Goal: Information Seeking & Learning: Understand process/instructions

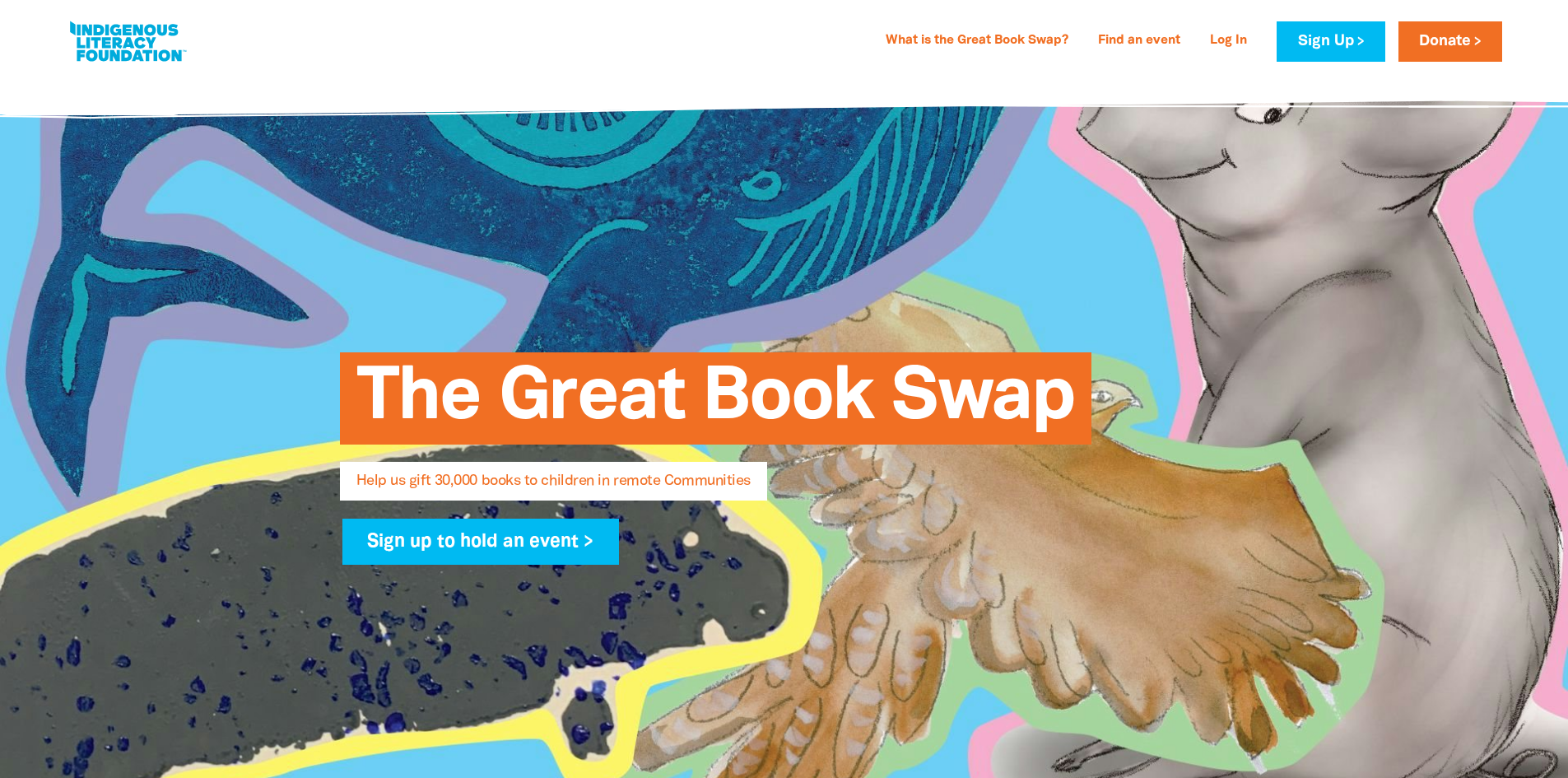
select select "AU"
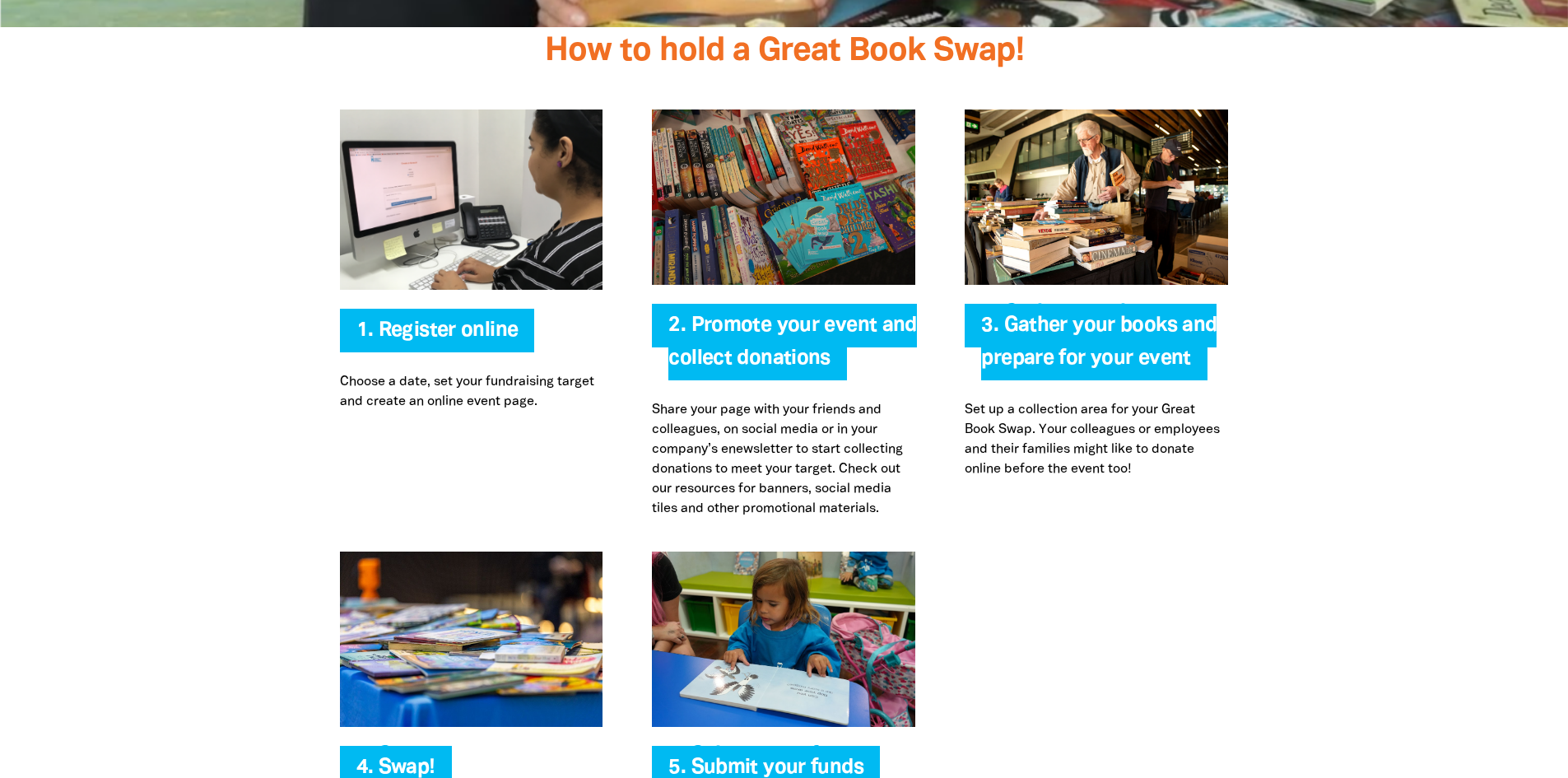
scroll to position [3292, 0]
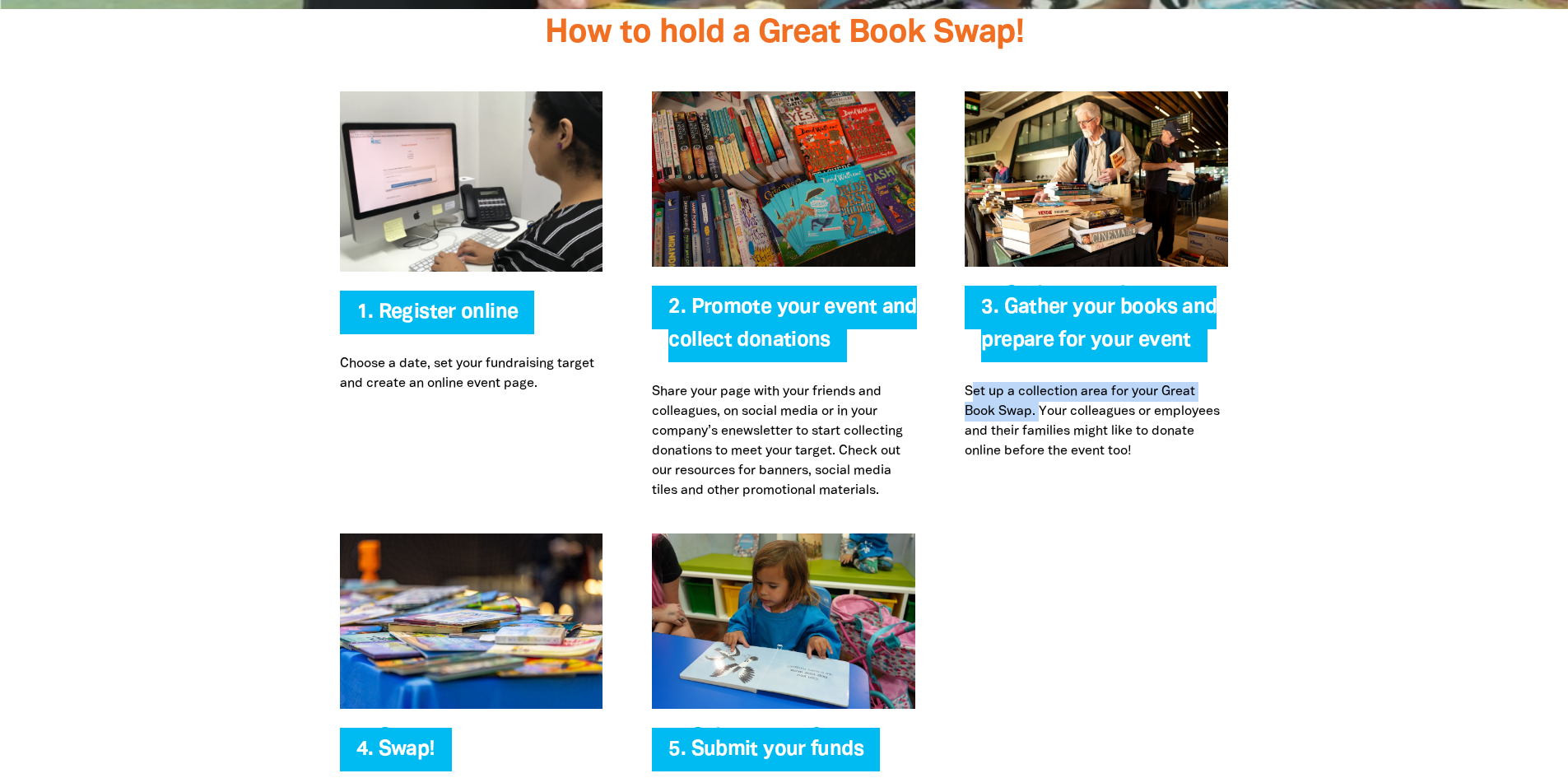
drag, startPoint x: 973, startPoint y: 394, endPoint x: 1044, endPoint y: 410, distance: 72.8
click at [1044, 410] on p "Set up a collection area for your Great Book Swap. Your colleagues or employees…" at bounding box center [1096, 422] width 264 height 79
copy p "et up a collection area for your Great Book Swap."
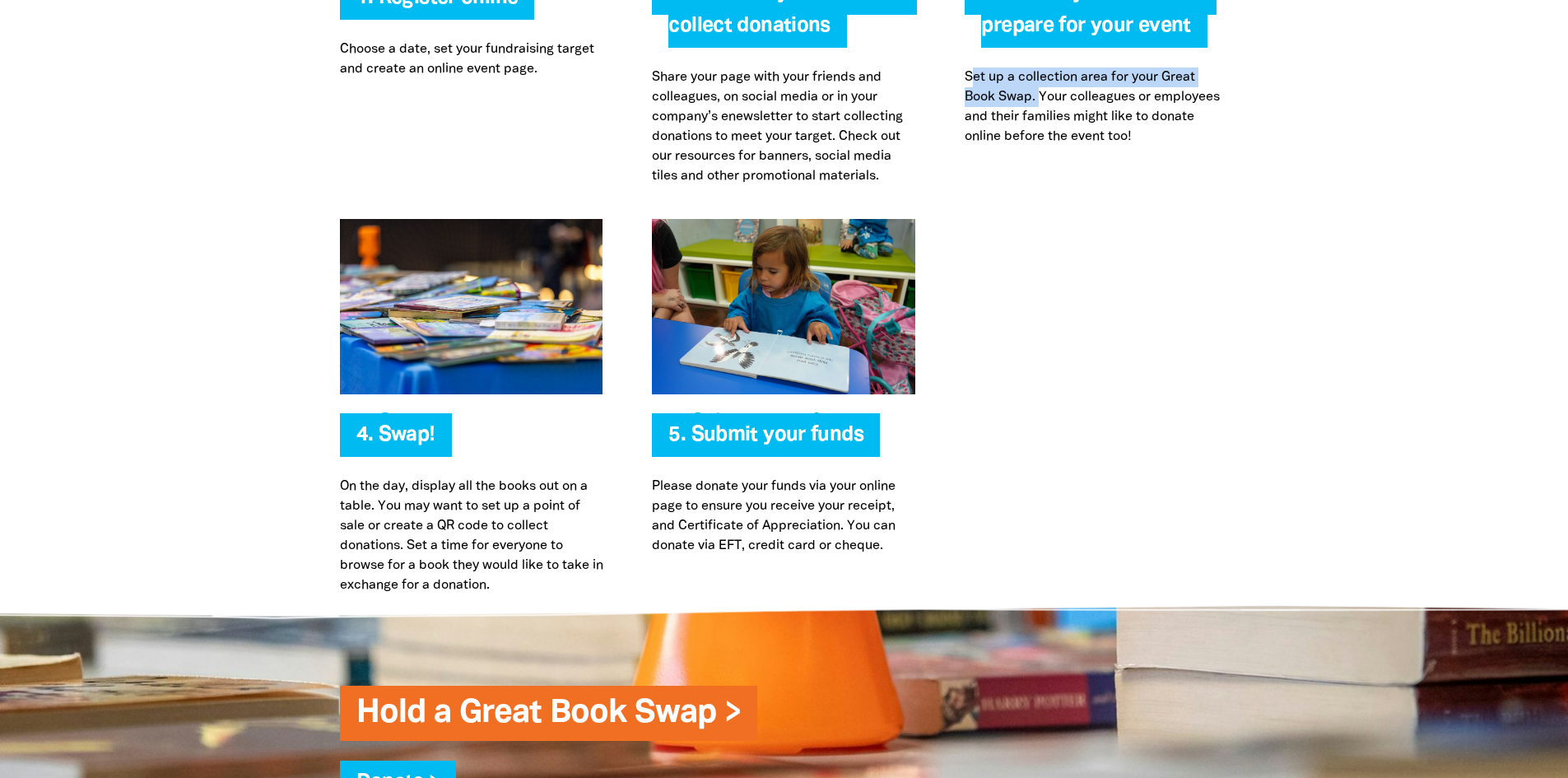
scroll to position [3621, 0]
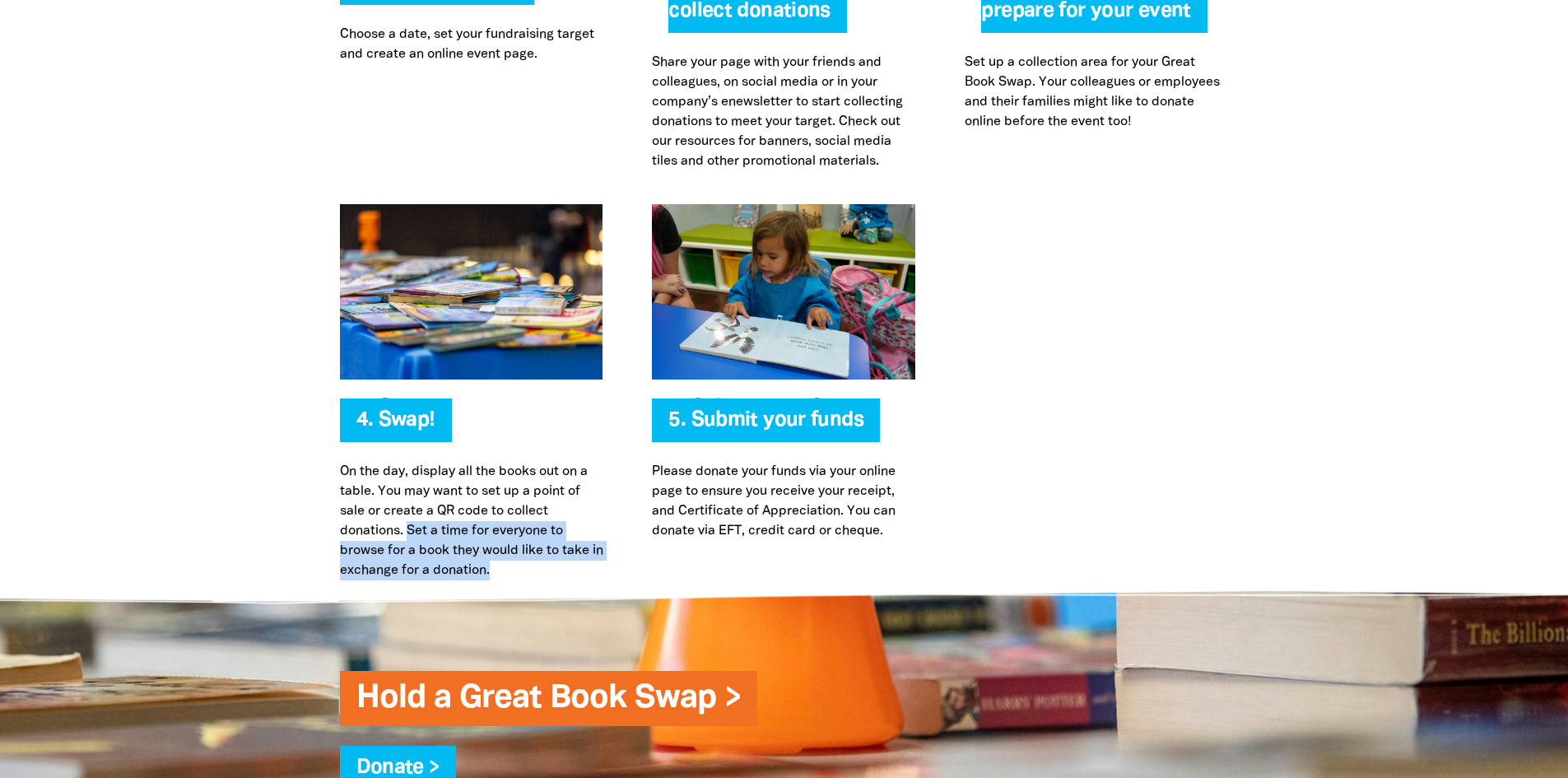
drag, startPoint x: 406, startPoint y: 527, endPoint x: 505, endPoint y: 571, distance: 108.3
click at [505, 571] on p "On the day, display all the books out on a table. You may want to set up a poin…" at bounding box center [471, 520] width 264 height 119
copy p "Set a time for everyone to browse for a book they would like to take in exchang…"
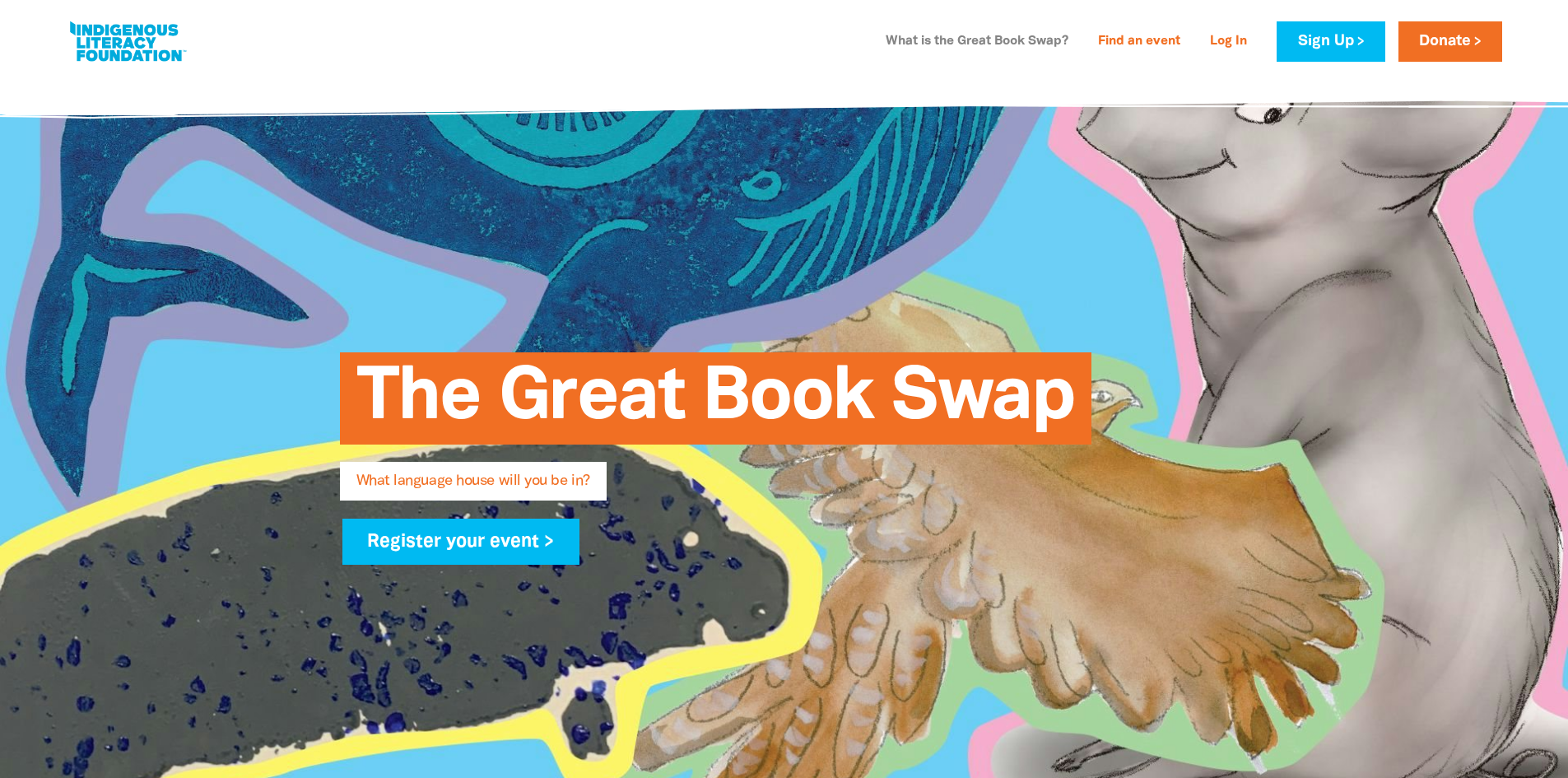
click at [973, 42] on link "What is the Great Book Swap?" at bounding box center [977, 42] width 203 height 26
click at [1118, 45] on link "Find an event" at bounding box center [1139, 42] width 102 height 26
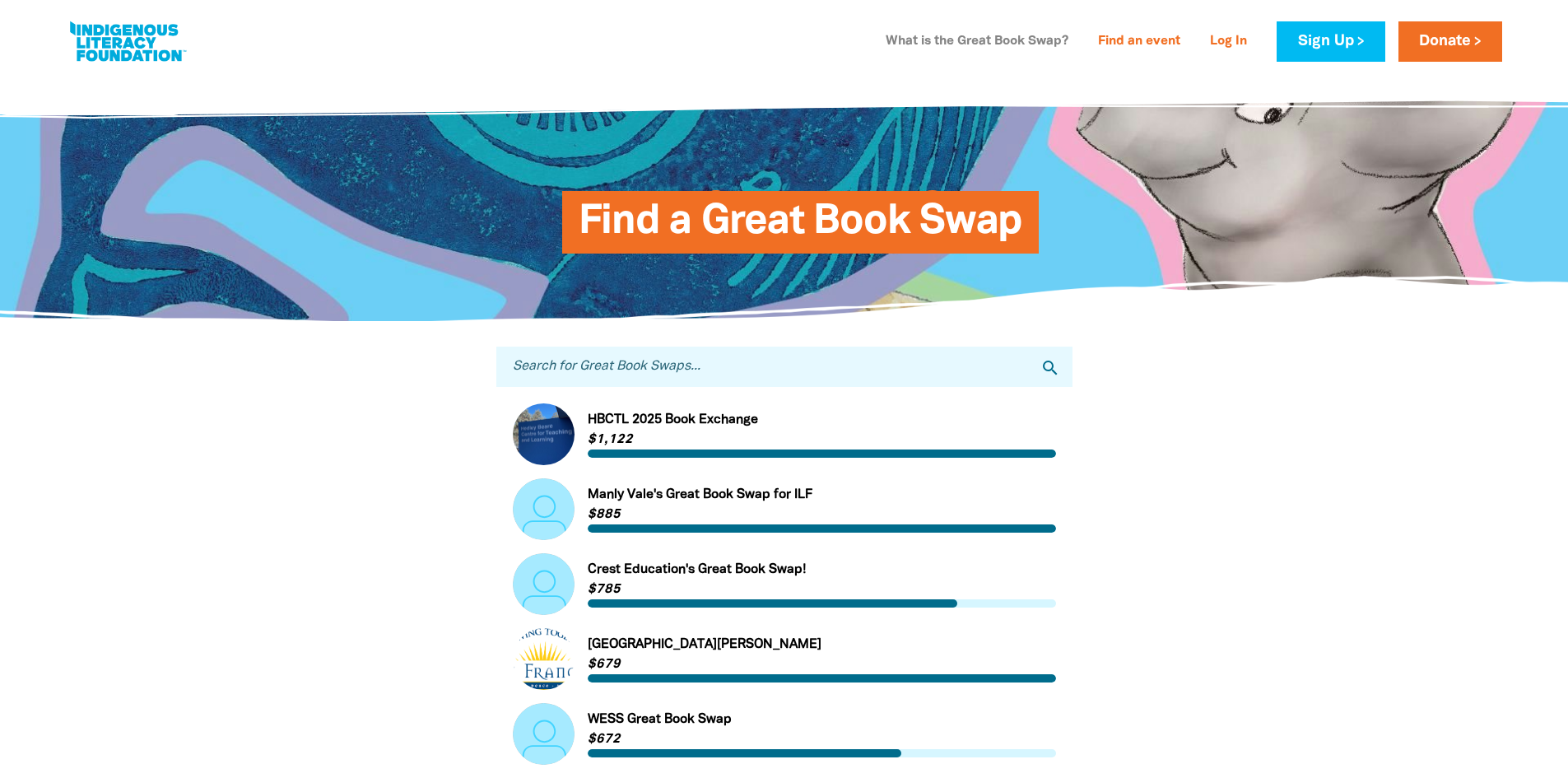
click at [961, 43] on link "What is the Great Book Swap?" at bounding box center [977, 42] width 203 height 26
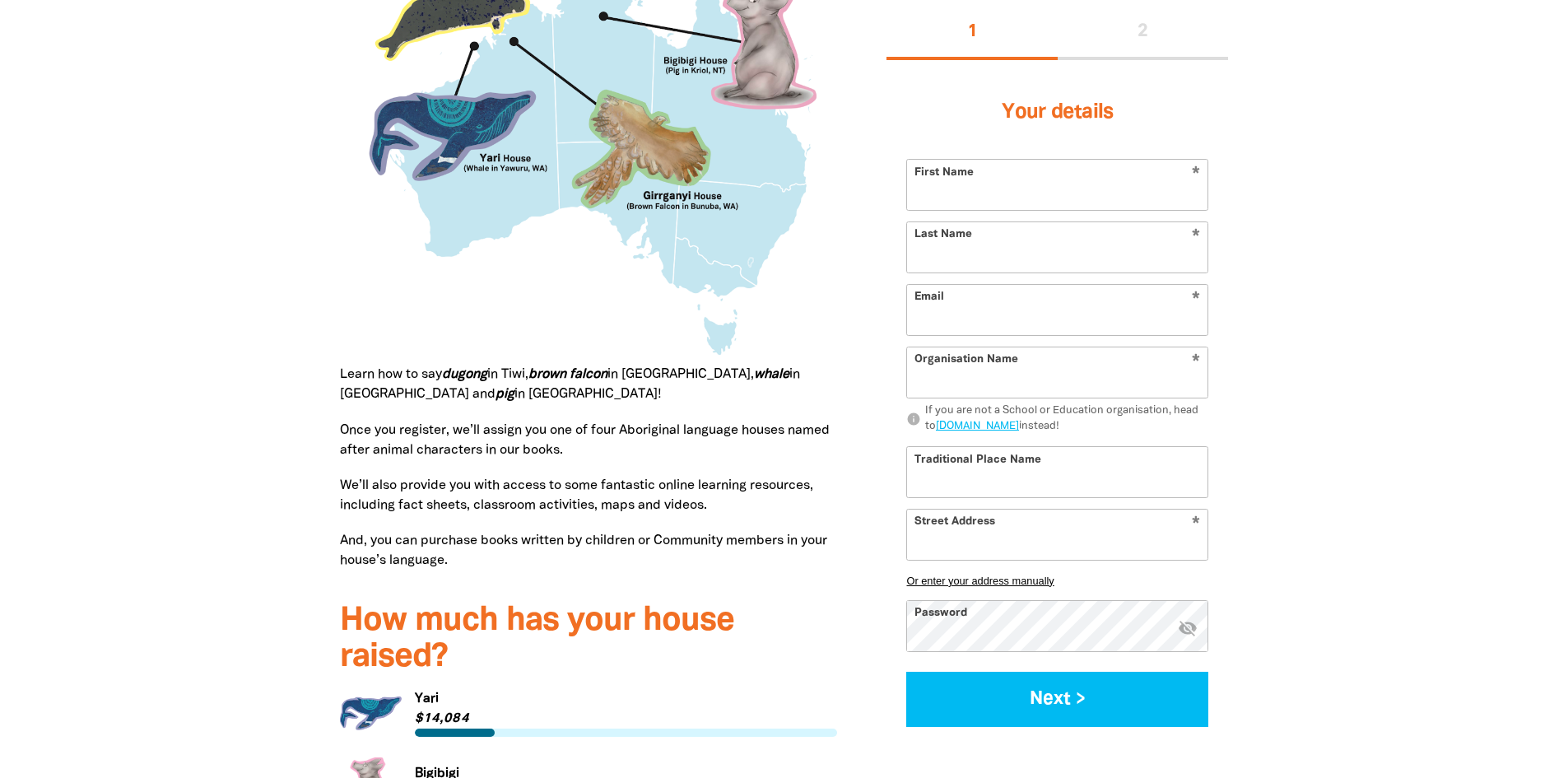
scroll to position [2192, 0]
